Goal: Check status: Check status

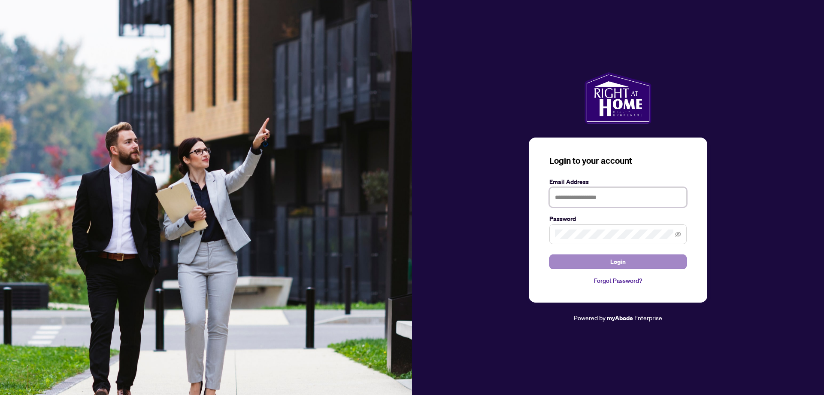
type input "**********"
click at [595, 255] on button "Login" at bounding box center [618, 261] width 137 height 15
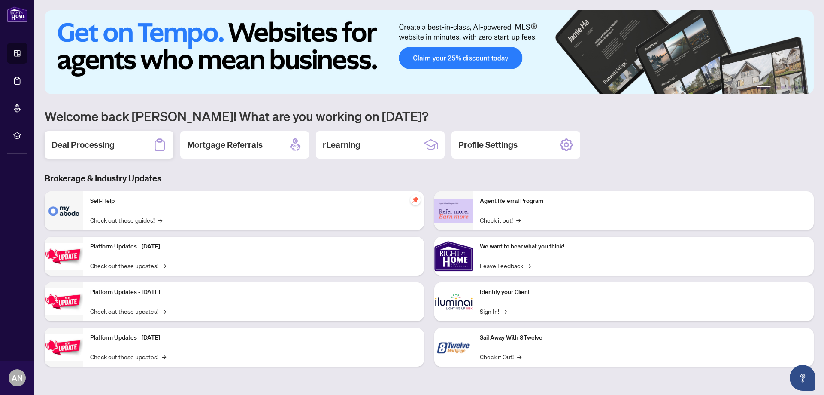
click at [82, 148] on h2 "Deal Processing" at bounding box center [83, 145] width 63 height 12
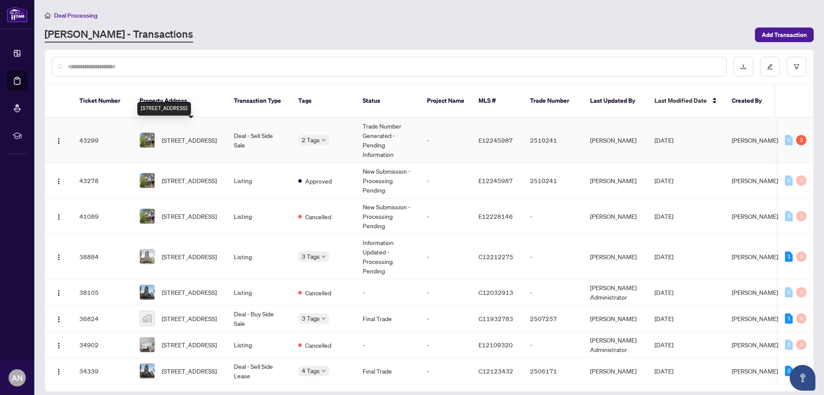
click at [211, 135] on span "[STREET_ADDRESS]" at bounding box center [189, 139] width 55 height 9
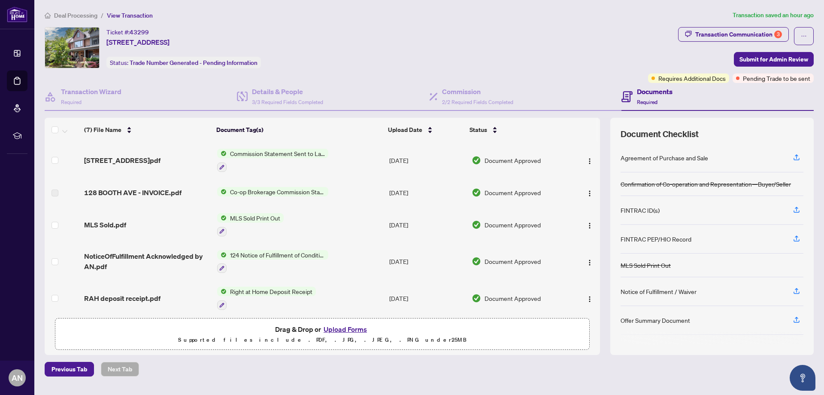
click at [278, 151] on span "Commission Statement Sent to Lawyer" at bounding box center [278, 153] width 102 height 9
click at [287, 196] on span "Commission Statement Sent to Lawyer" at bounding box center [277, 195] width 111 height 9
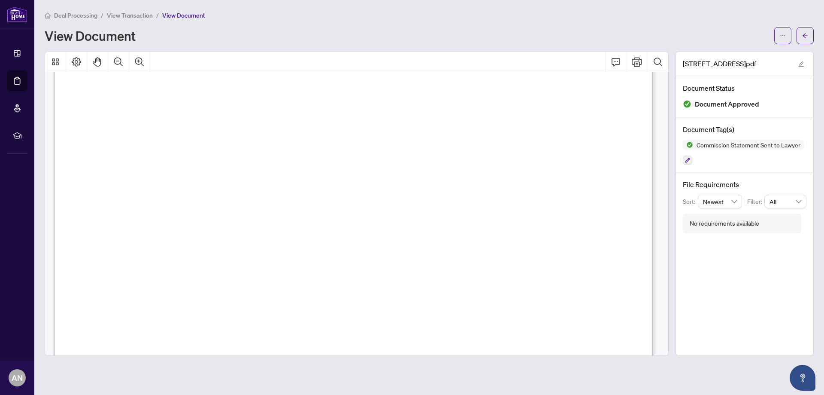
scroll to position [172, 0]
